Goal: Transaction & Acquisition: Purchase product/service

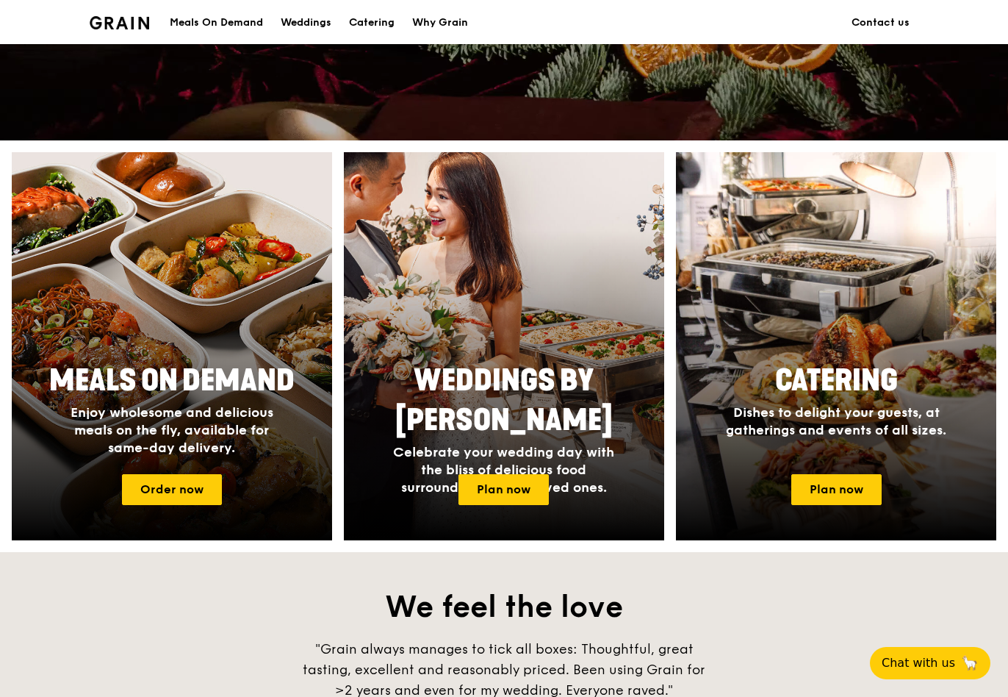
scroll to position [493, 0]
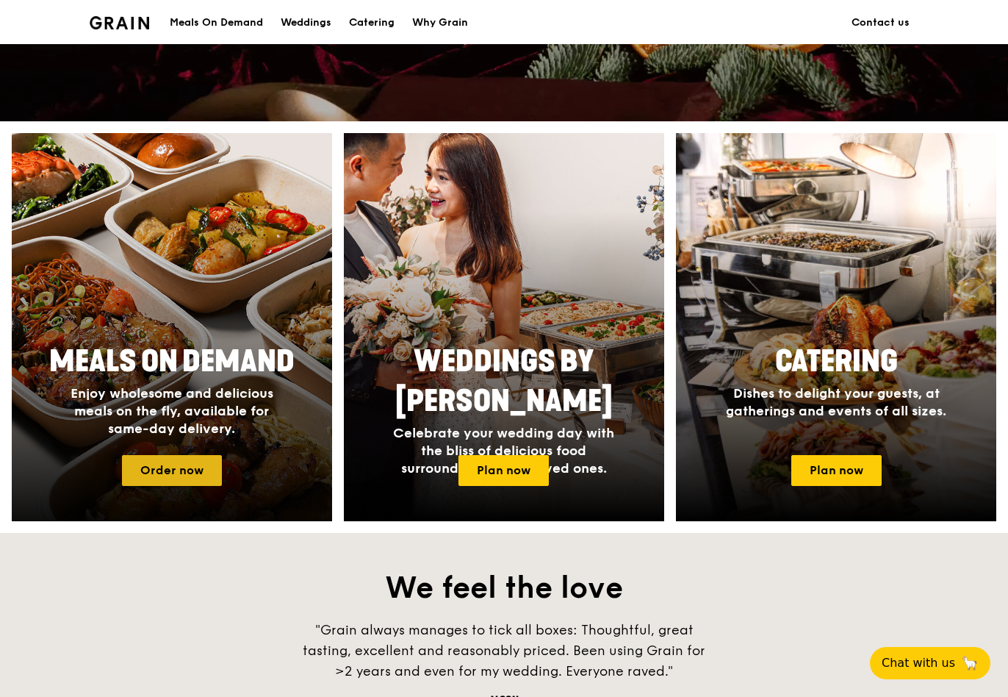
click at [197, 473] on link "Order now" at bounding box center [172, 470] width 100 height 31
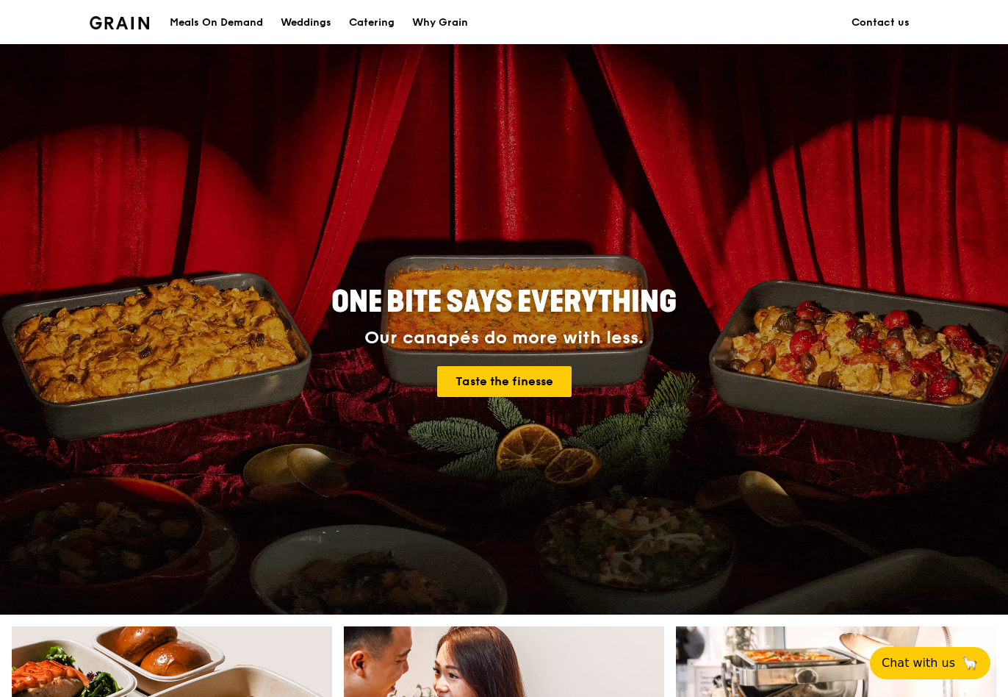
scroll to position [493, 0]
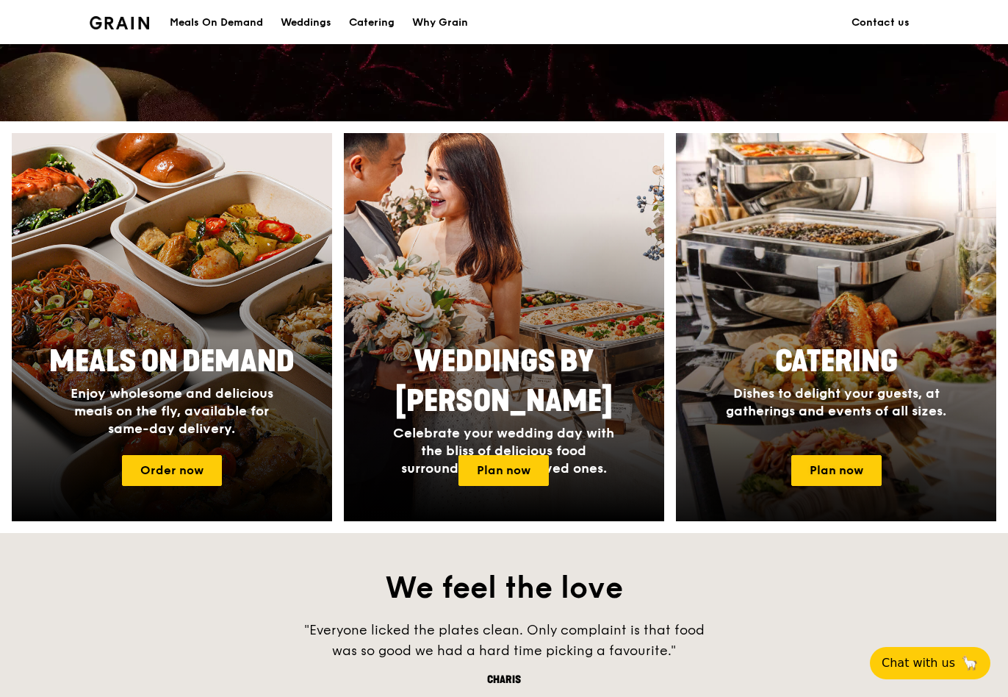
click at [838, 375] on span "Catering" at bounding box center [836, 361] width 123 height 35
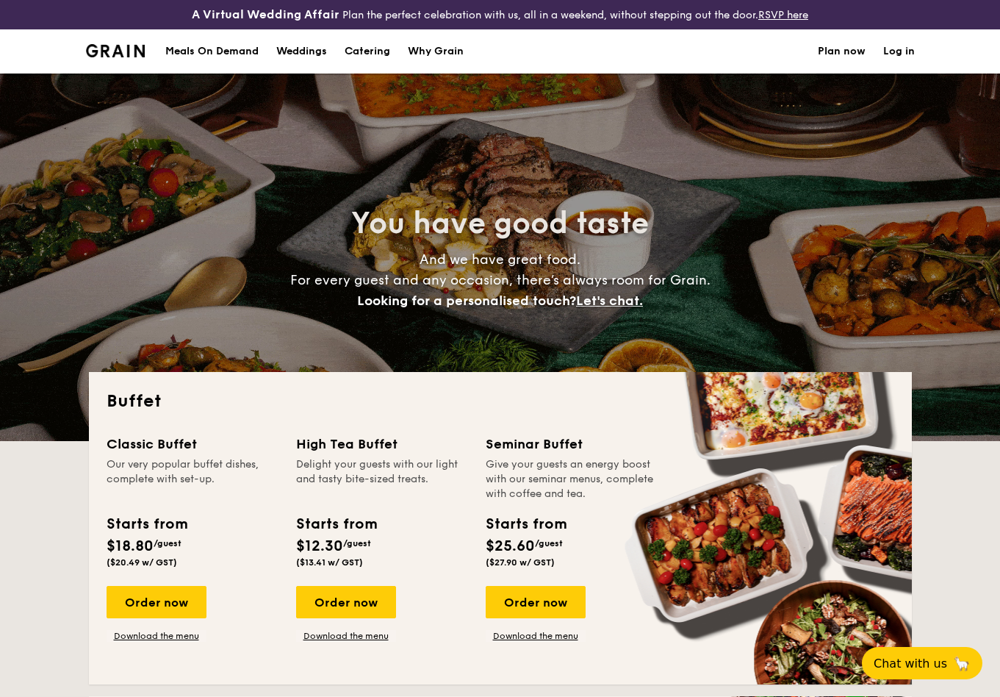
select select
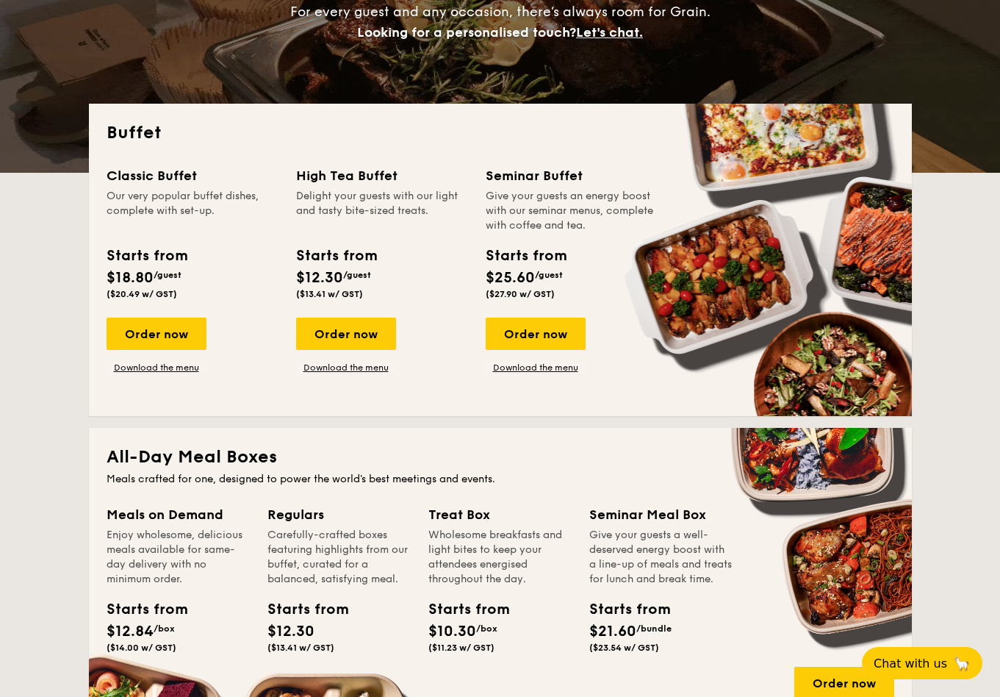
scroll to position [259, 0]
